Goal: Navigation & Orientation: Find specific page/section

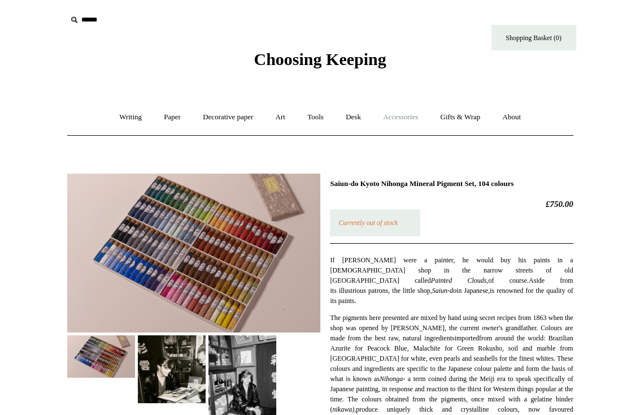
click at [399, 118] on link "Accessories +" at bounding box center [400, 117] width 55 height 30
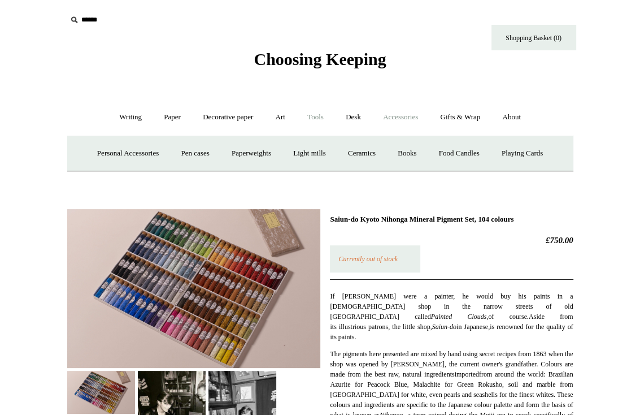
click at [320, 116] on link "Tools +" at bounding box center [315, 117] width 37 height 30
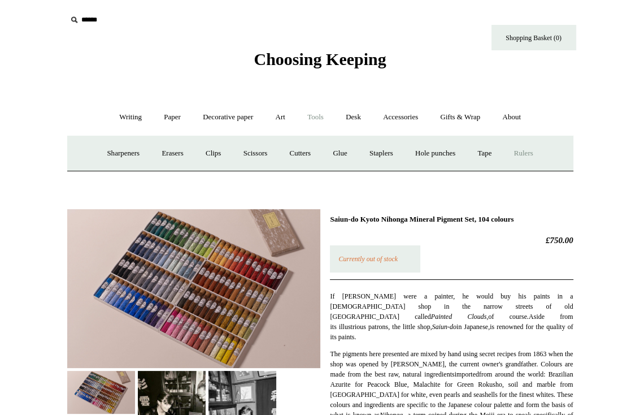
click at [531, 153] on link "Rulers" at bounding box center [524, 153] width 40 height 30
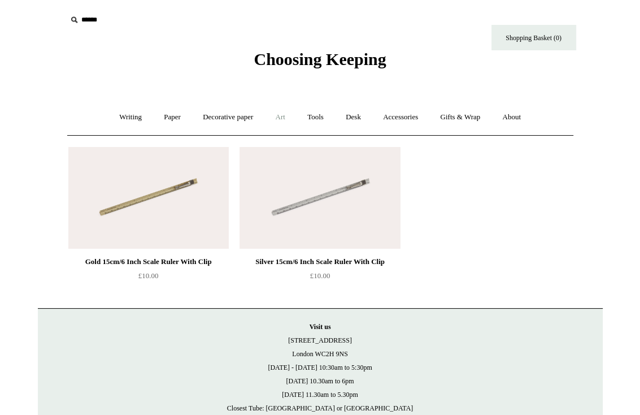
click at [276, 113] on link "Art +" at bounding box center [281, 117] width 30 height 30
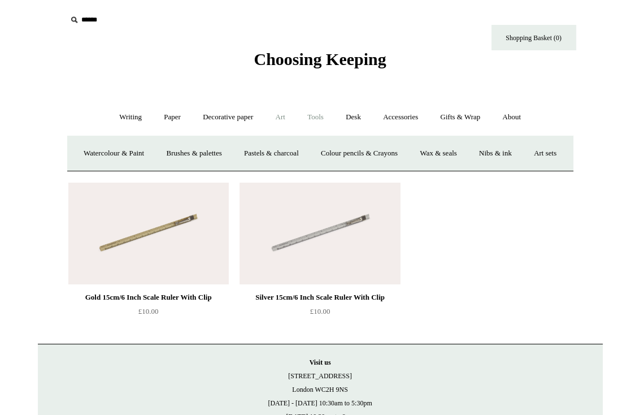
click at [317, 114] on link "Tools +" at bounding box center [315, 117] width 37 height 30
click at [359, 114] on link "Desk +" at bounding box center [354, 117] width 36 height 30
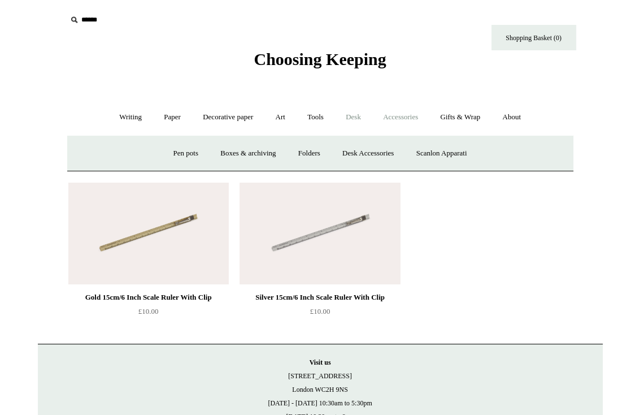
click at [397, 113] on link "Accessories +" at bounding box center [400, 117] width 55 height 30
click at [314, 159] on link "Light mills" at bounding box center [309, 153] width 53 height 30
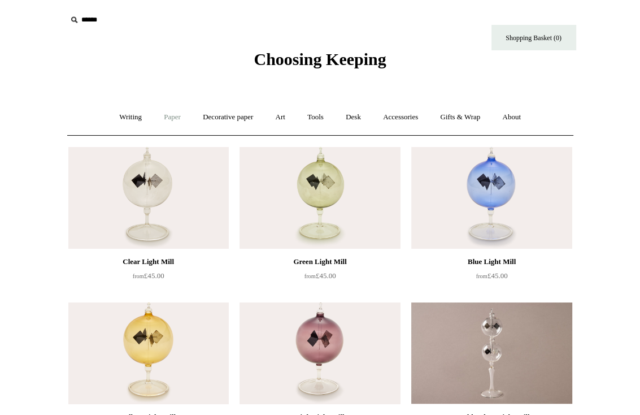
click at [163, 123] on link "Paper +" at bounding box center [172, 117] width 37 height 30
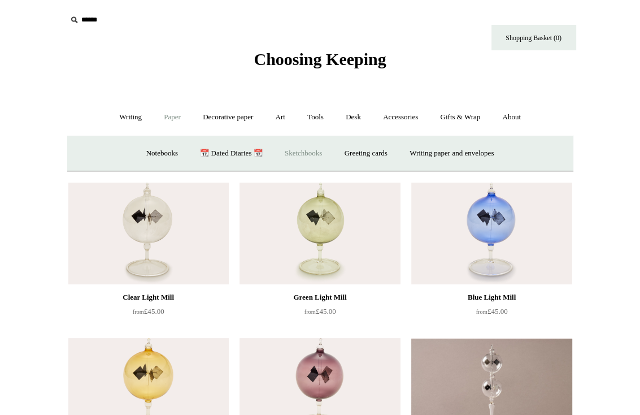
click at [289, 153] on link "Sketchbooks +" at bounding box center [304, 153] width 58 height 30
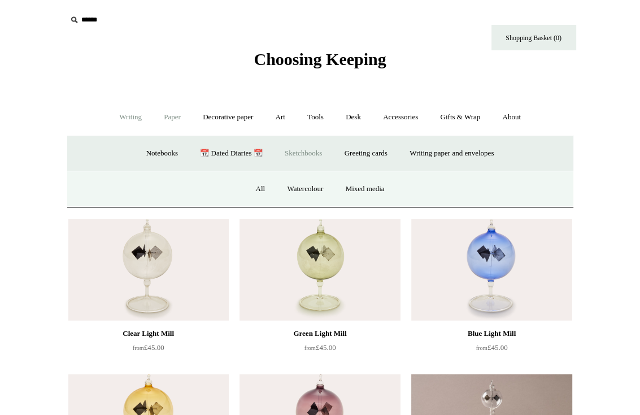
click at [122, 120] on link "Writing +" at bounding box center [130, 117] width 43 height 30
